Goal: Information Seeking & Learning: Learn about a topic

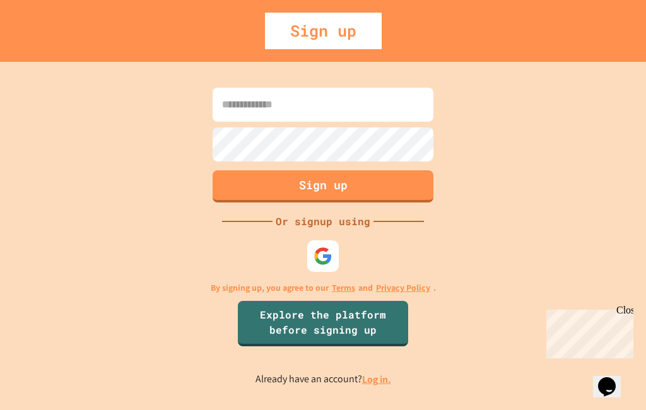
click at [384, 122] on input at bounding box center [322, 105] width 221 height 34
click at [221, 122] on input "**********" at bounding box center [322, 105] width 221 height 34
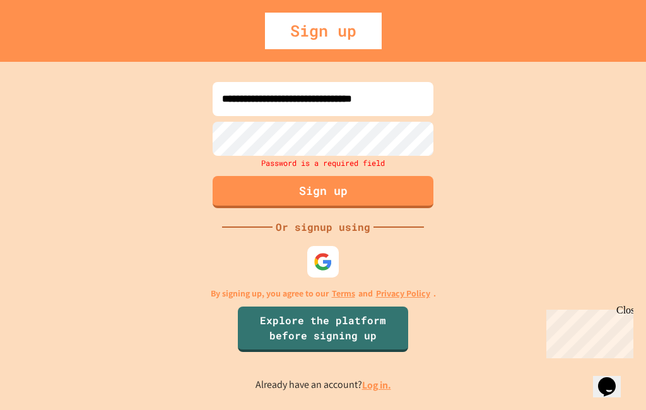
type input "**********"
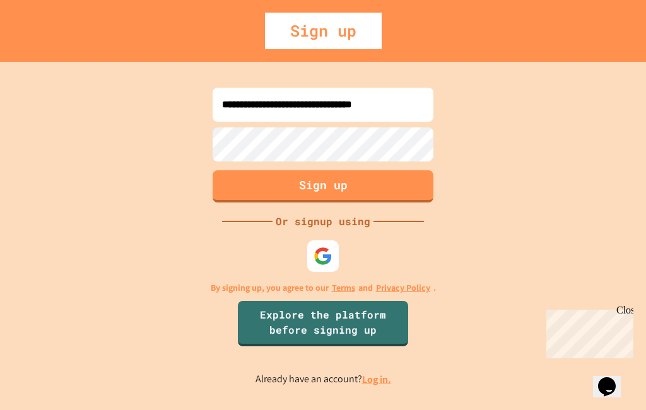
click at [390, 202] on button "Sign up" at bounding box center [322, 186] width 221 height 32
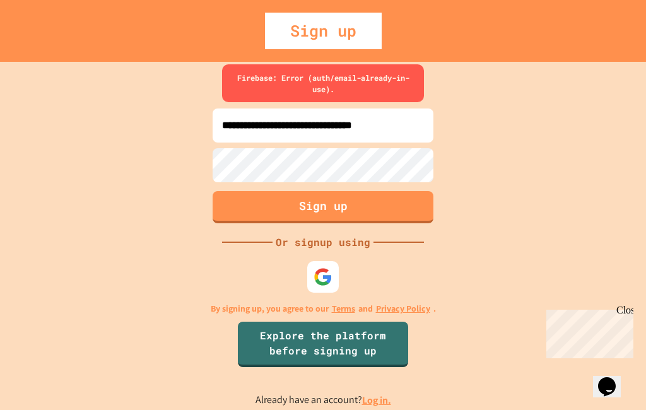
click at [238, 139] on input "**********" at bounding box center [322, 125] width 221 height 34
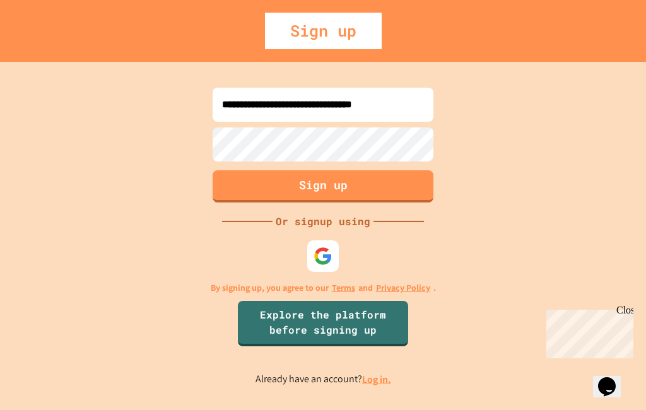
click at [366, 202] on button "Sign up" at bounding box center [322, 186] width 221 height 32
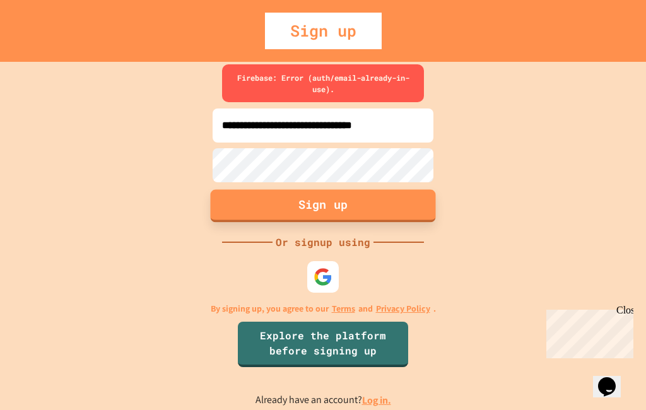
click at [400, 142] on input "**********" at bounding box center [322, 125] width 221 height 34
click at [375, 222] on button "Sign up" at bounding box center [322, 207] width 221 height 32
click at [386, 217] on button "Sign up" at bounding box center [323, 205] width 225 height 33
click at [395, 219] on button "Sign up" at bounding box center [323, 205] width 225 height 33
click at [322, 286] on img at bounding box center [322, 276] width 19 height 19
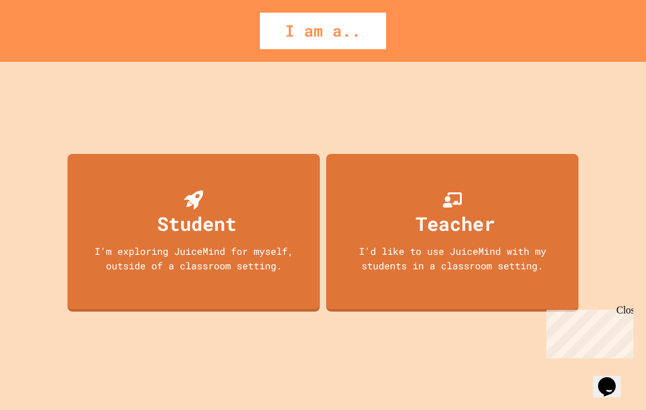
click at [268, 264] on div "Student I'm exploring JuiceMind for myself, outside of a classroom setting." at bounding box center [193, 233] width 252 height 158
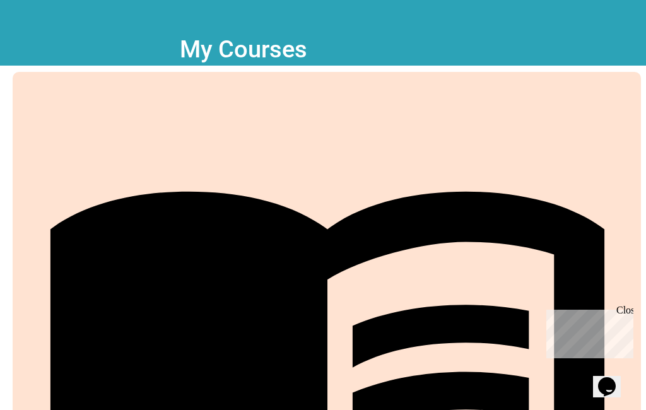
click at [608, 31] on button "My Account" at bounding box center [608, 31] width 0 height 0
click at [418, 409] on div at bounding box center [323, 410] width 646 height 0
click at [199, 392] on link "Projects" at bounding box center [327, 388] width 628 height 632
click at [189, 384] on link "Projects" at bounding box center [327, 388] width 628 height 632
click at [33, 385] on icon at bounding box center [327, 380] width 604 height 604
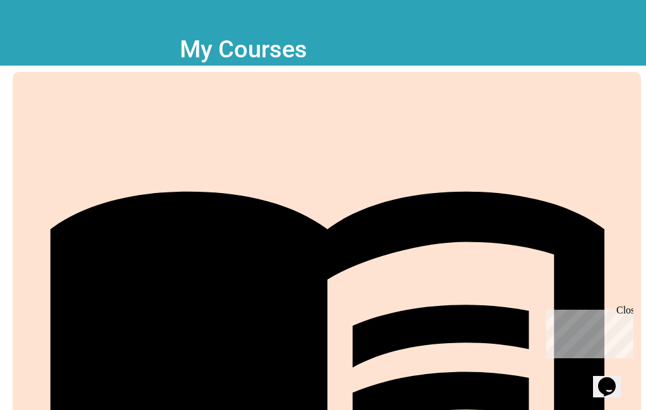
click at [34, 385] on icon at bounding box center [327, 380] width 604 height 604
click at [610, 33] on icon "My Account" at bounding box center [615, 38] width 10 height 10
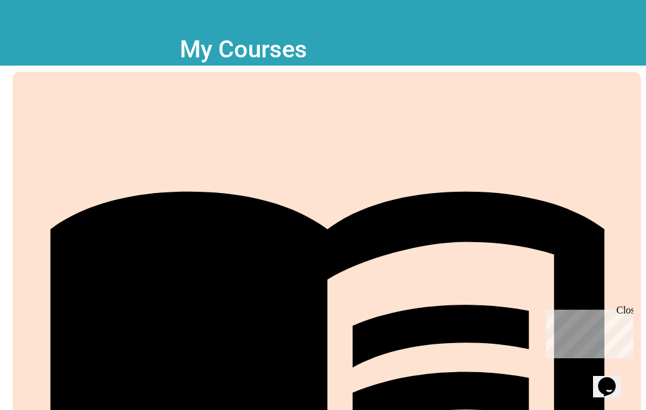
click at [357, 409] on div at bounding box center [323, 410] width 646 height 0
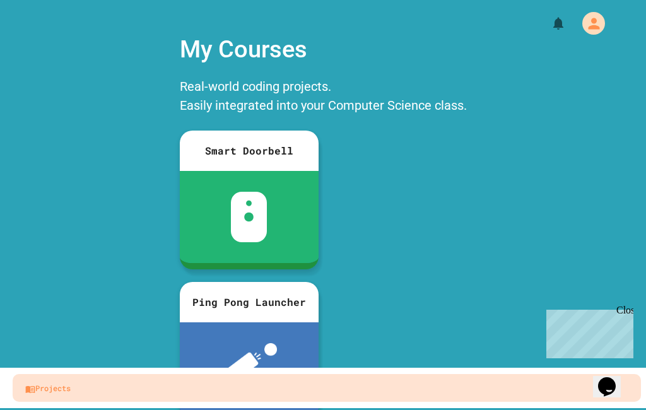
click at [590, 26] on icon "My Account" at bounding box center [593, 23] width 11 height 11
click at [401, 409] on div at bounding box center [323, 410] width 646 height 0
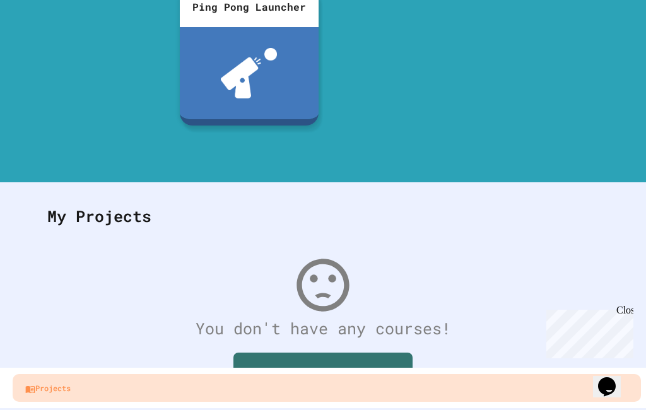
scroll to position [294, 0]
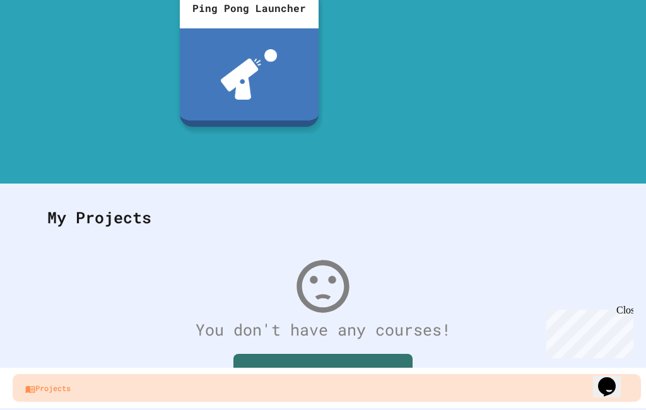
click at [362, 354] on link "Join first Course" at bounding box center [322, 377] width 179 height 47
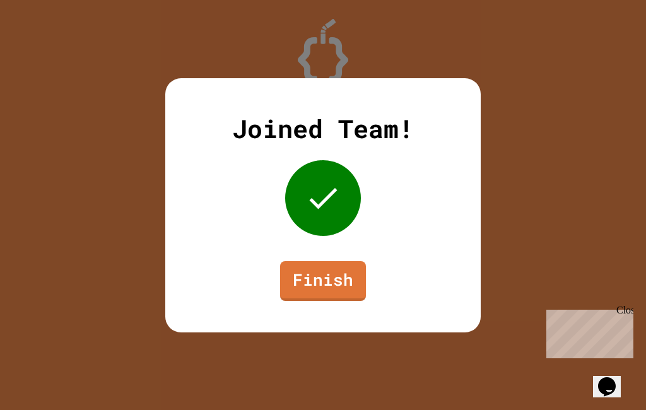
click at [350, 287] on link "Finish" at bounding box center [323, 281] width 86 height 40
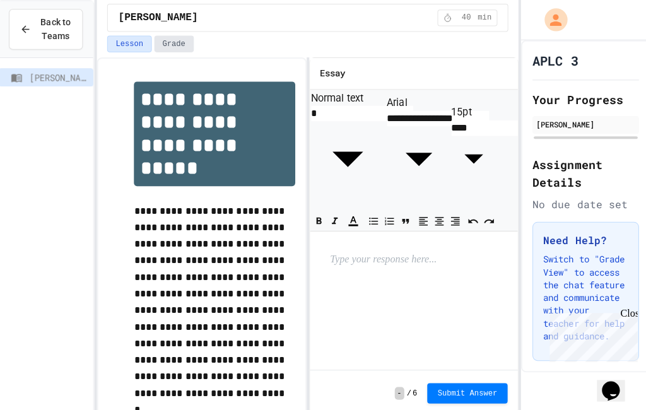
click at [163, 37] on button "Grade" at bounding box center [174, 43] width 39 height 16
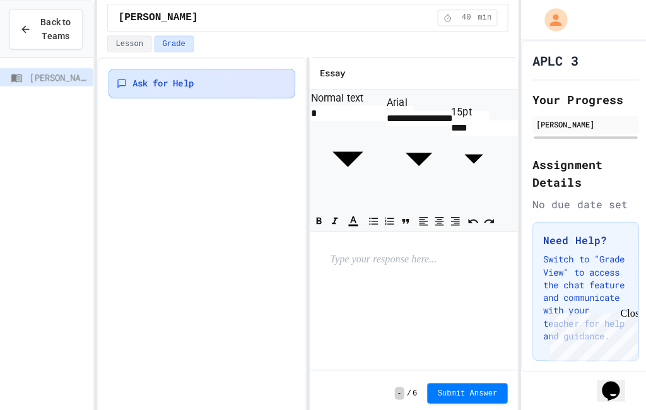
click at [164, 79] on span "Ask for Help" at bounding box center [163, 82] width 61 height 13
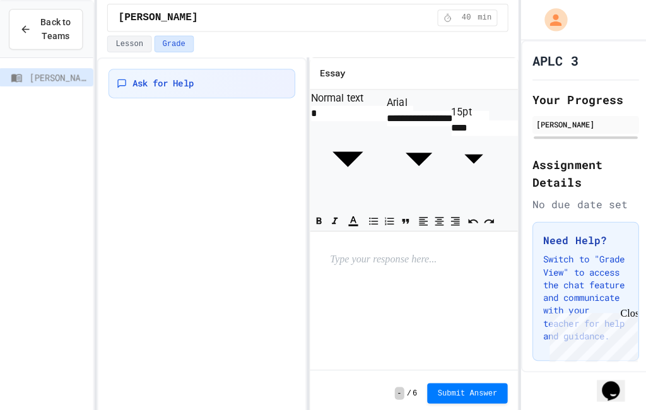
click at [134, 40] on button "Lesson" at bounding box center [129, 43] width 43 height 16
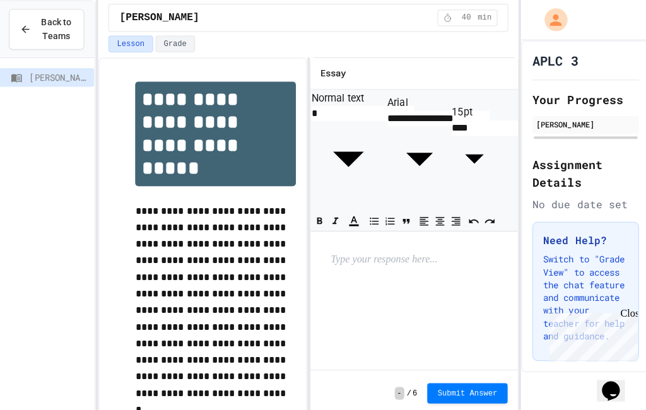
click at [35, 31] on div "Back to Teams" at bounding box center [48, 29] width 53 height 26
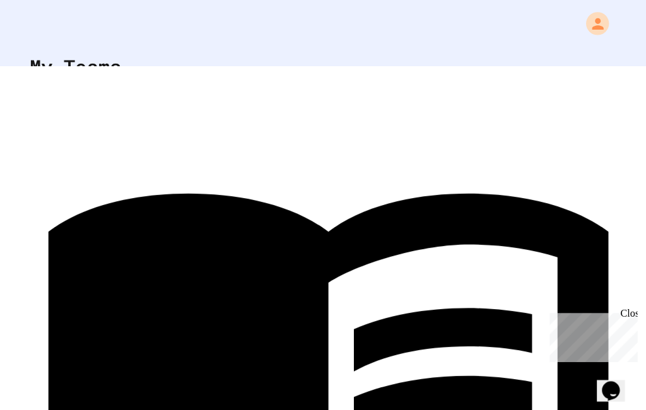
click at [585, 28] on icon "My Account" at bounding box center [593, 23] width 17 height 17
click at [567, 148] on div "APLC 3" at bounding box center [322, 130] width 557 height 50
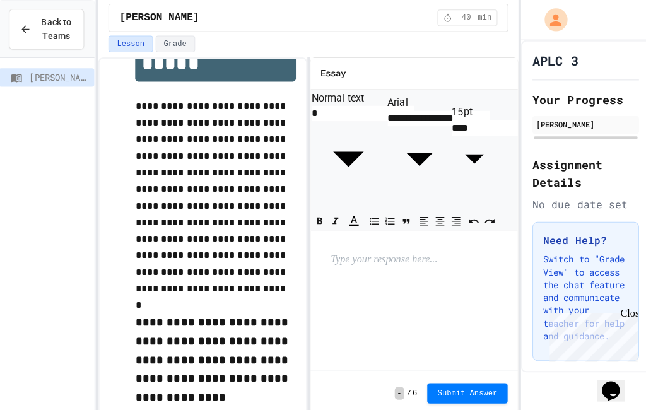
click at [556, 18] on icon "My Account" at bounding box center [551, 19] width 17 height 17
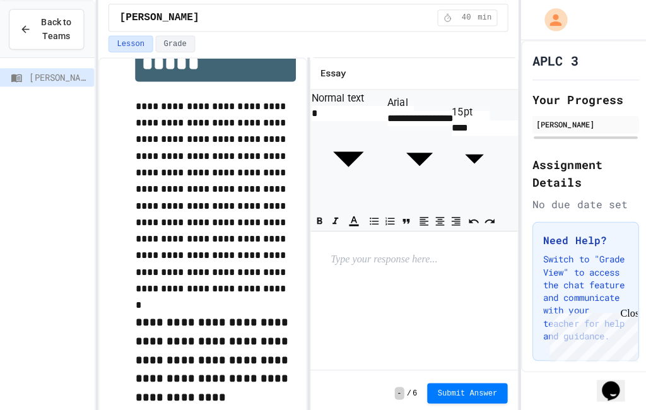
click at [61, 409] on div at bounding box center [323, 410] width 646 height 0
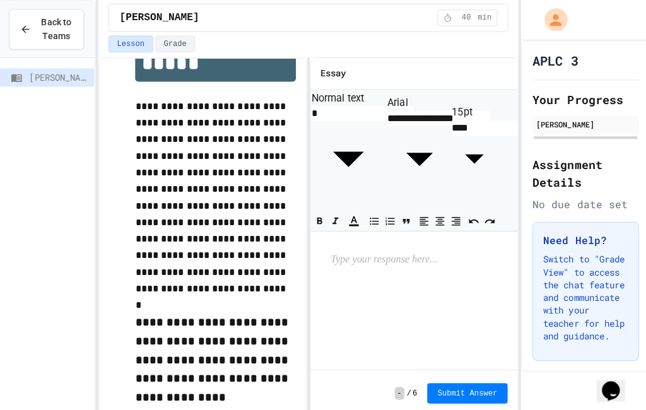
click at [28, 33] on icon at bounding box center [27, 28] width 11 height 11
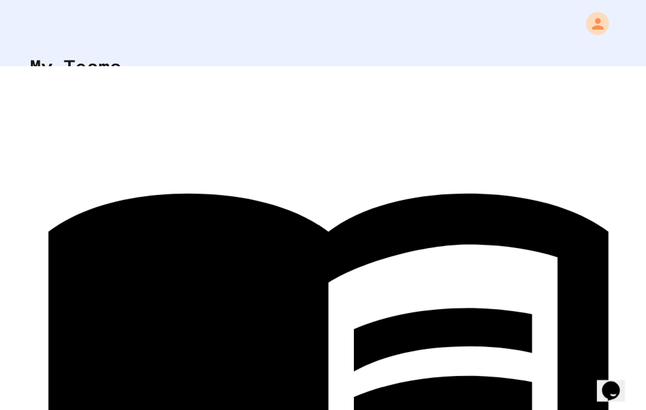
click at [561, 107] on div "APLC 3" at bounding box center [322, 130] width 557 height 50
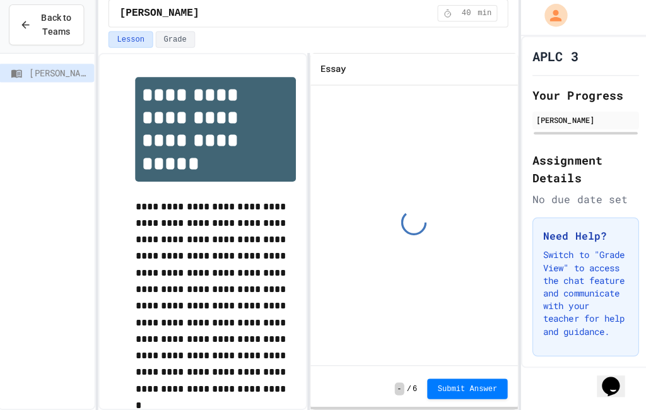
scroll to position [103, 0]
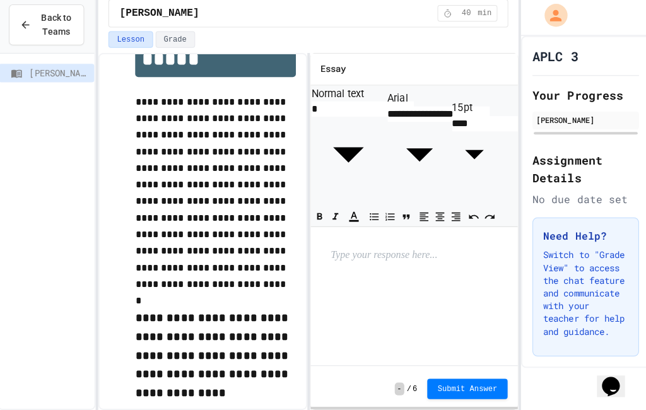
click at [606, 154] on div "Assignment Details No due date set" at bounding box center [581, 181] width 105 height 55
click at [594, 117] on div "[PERSON_NAME]" at bounding box center [582, 122] width 98 height 11
click at [596, 117] on div "[PERSON_NAME]" at bounding box center [582, 122] width 98 height 11
click at [606, 115] on div "[PERSON_NAME]" at bounding box center [581, 124] width 105 height 18
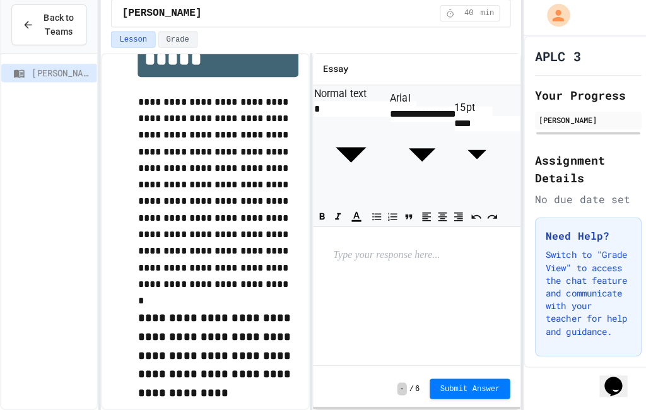
click at [390, 229] on div at bounding box center [412, 295] width 205 height 132
click at [409, 229] on div at bounding box center [412, 295] width 205 height 132
click at [383, 249] on p at bounding box center [412, 257] width 164 height 16
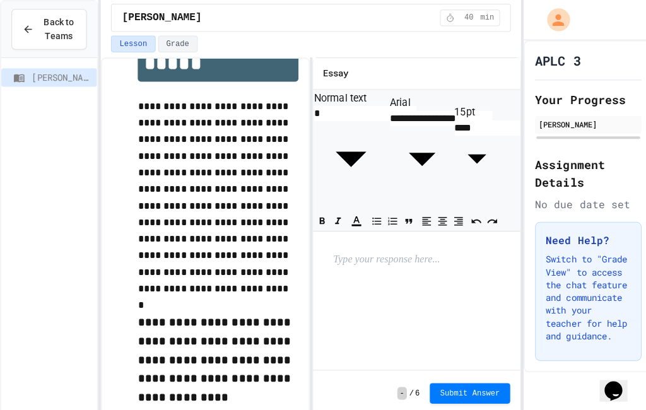
scroll to position [0, 0]
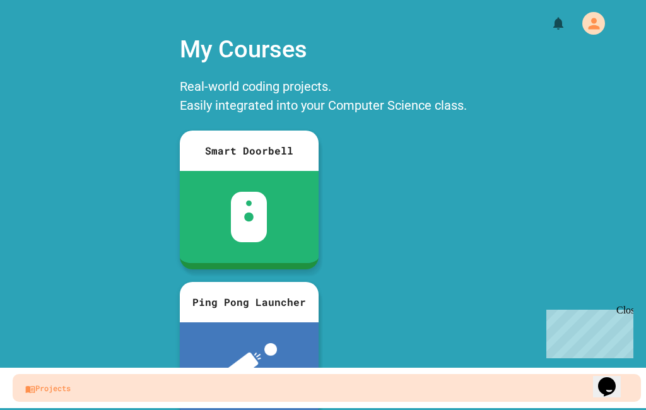
click at [628, 310] on div "Close" at bounding box center [624, 312] width 16 height 16
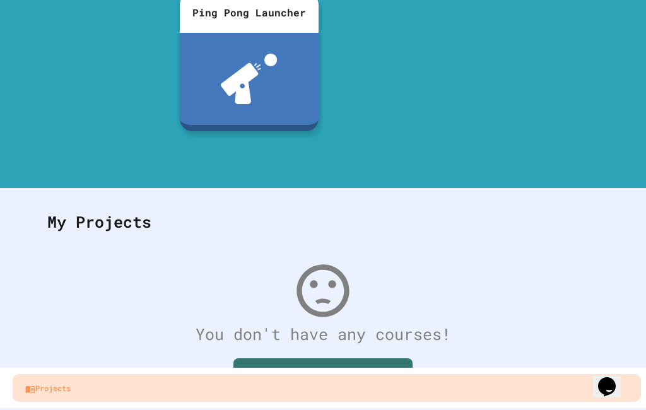
scroll to position [36, 0]
